Goal: Transaction & Acquisition: Subscribe to service/newsletter

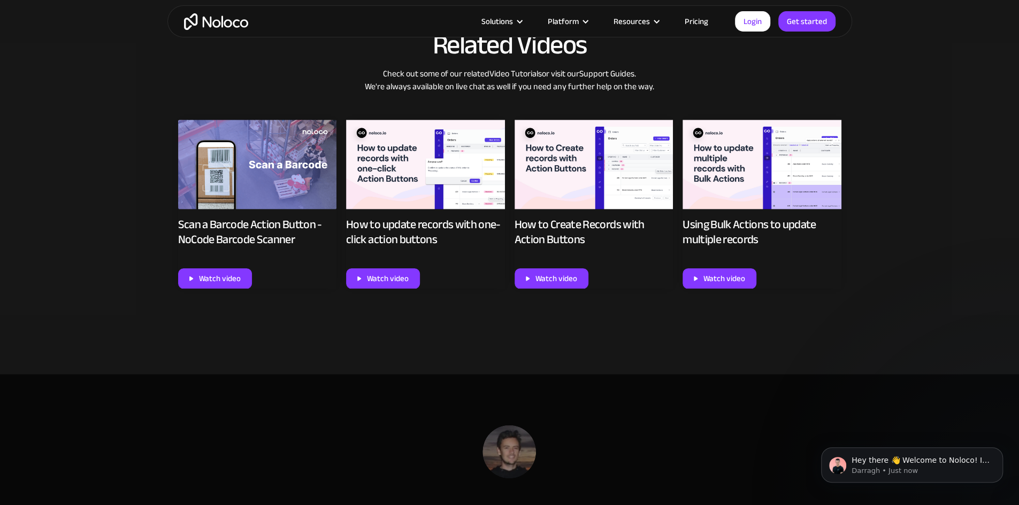
scroll to position [775, 0]
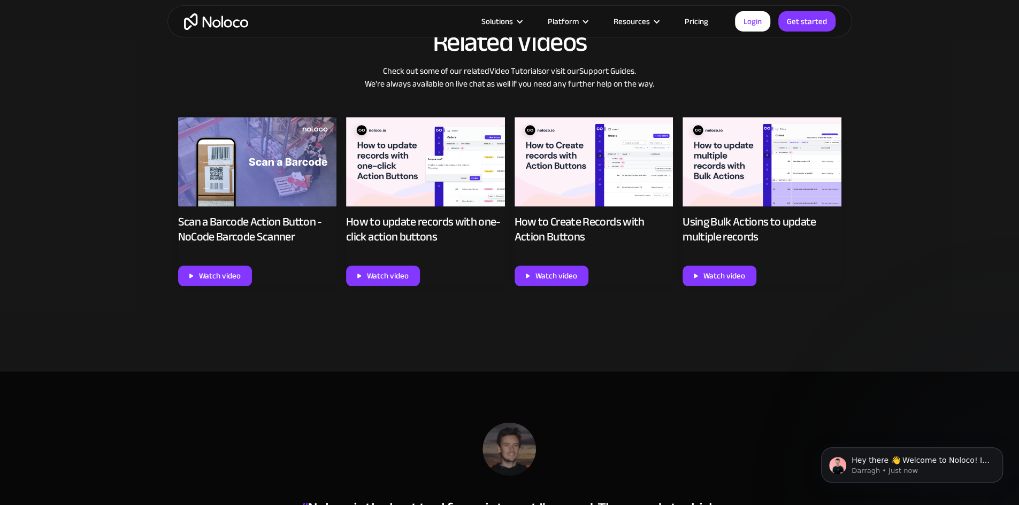
click at [690, 17] on link "Pricing" at bounding box center [696, 21] width 50 height 14
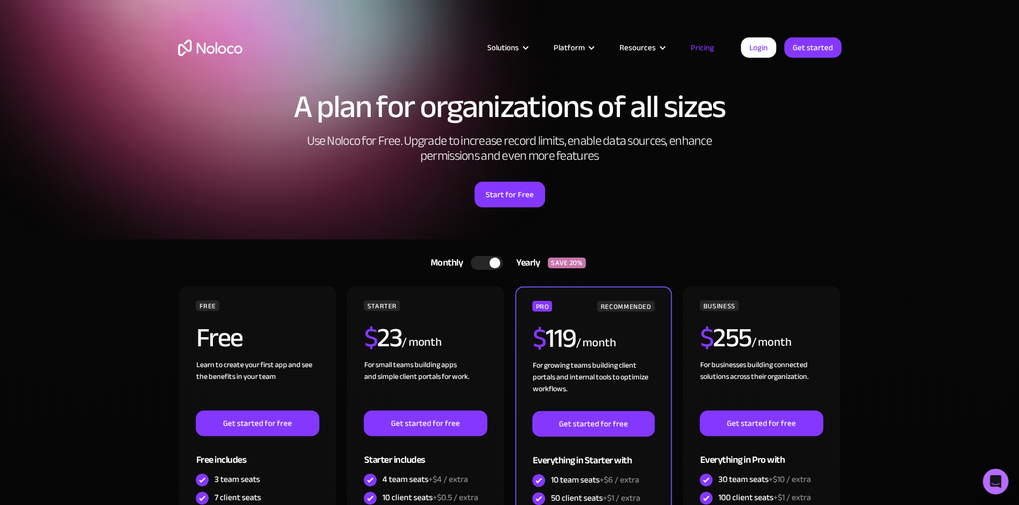
click at [496, 262] on div at bounding box center [494, 263] width 11 height 11
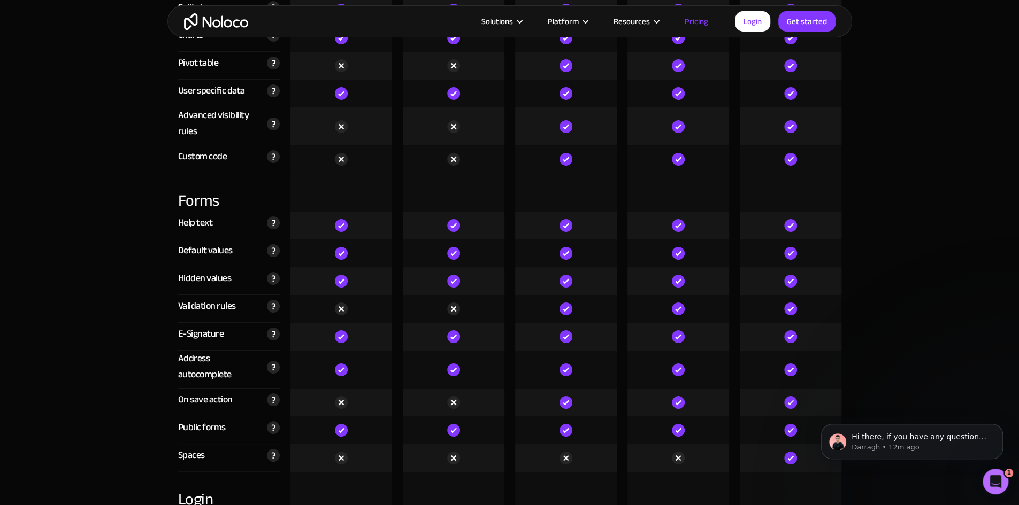
scroll to position [3001, 0]
click at [181, 249] on div "Default values" at bounding box center [205, 250] width 55 height 16
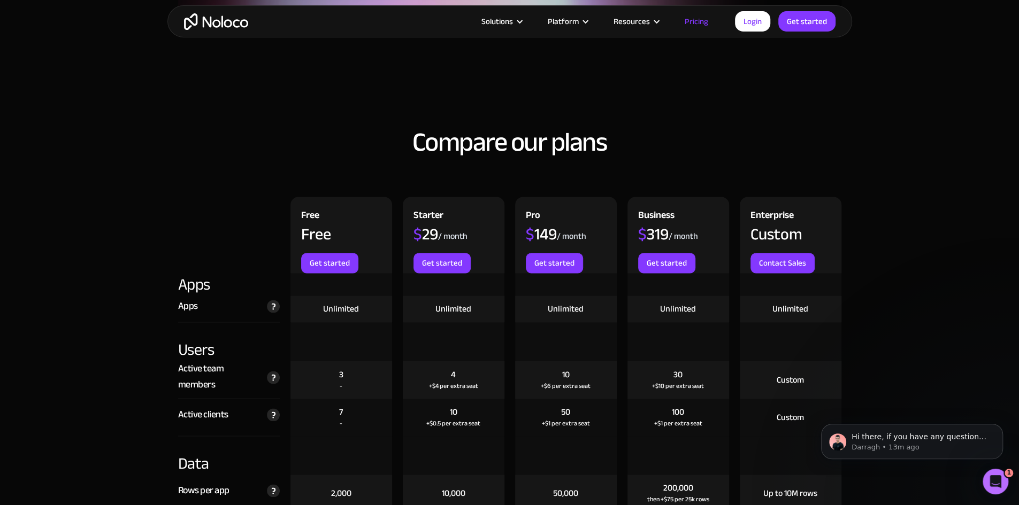
scroll to position [925, 0]
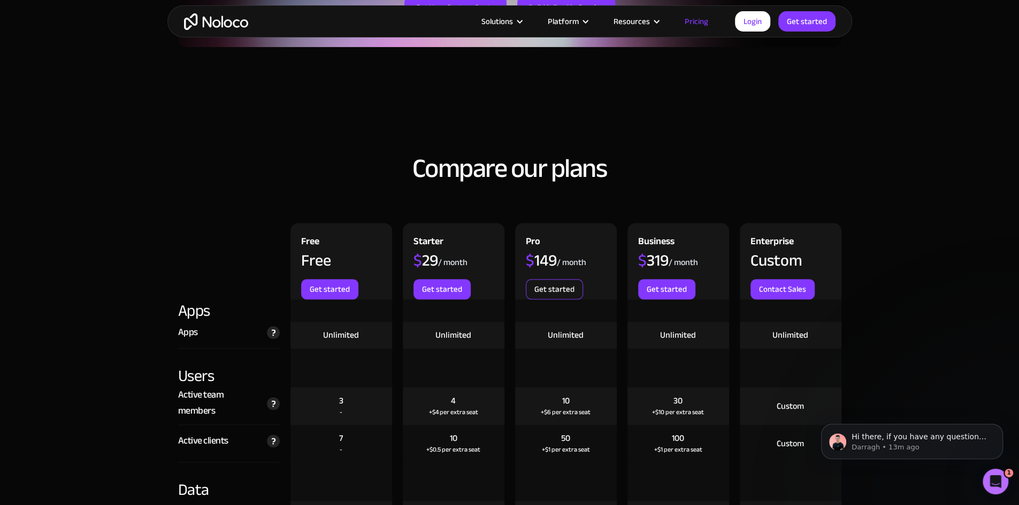
click at [564, 288] on link "Get started" at bounding box center [554, 289] width 57 height 20
